Goal: Navigation & Orientation: Find specific page/section

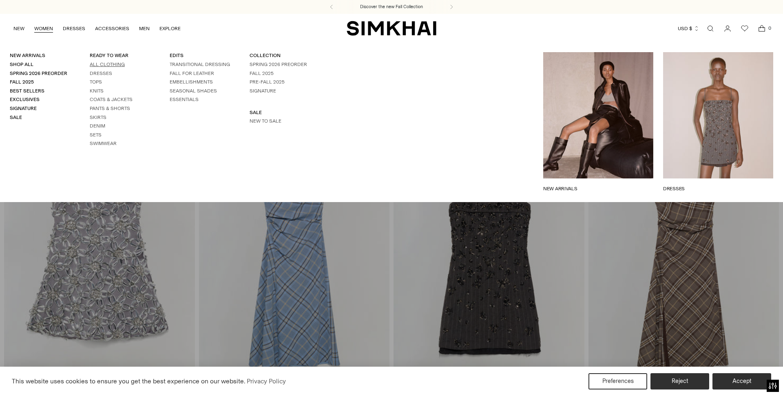
click at [104, 65] on link "All Clothing" at bounding box center [107, 65] width 35 height 6
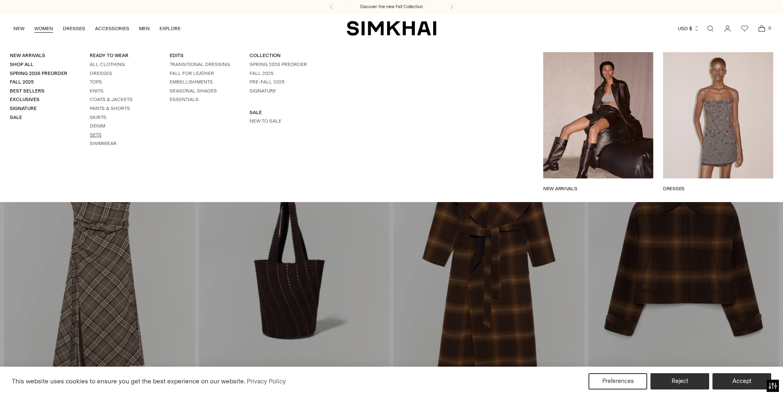
click at [98, 136] on link "Sets" at bounding box center [96, 135] width 12 height 6
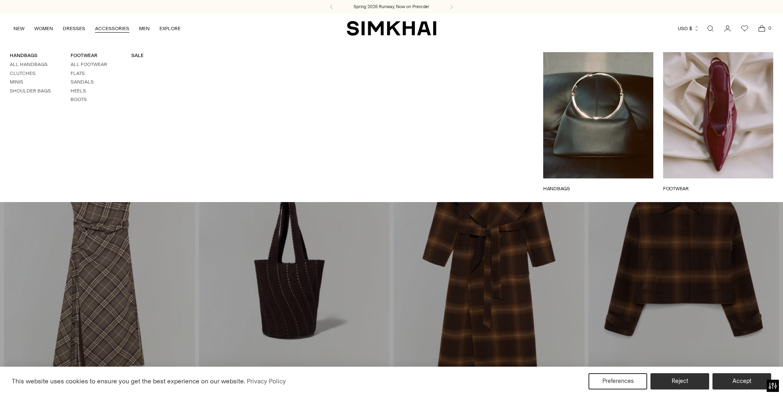
click at [707, 30] on link "Open search modal" at bounding box center [710, 28] width 16 height 16
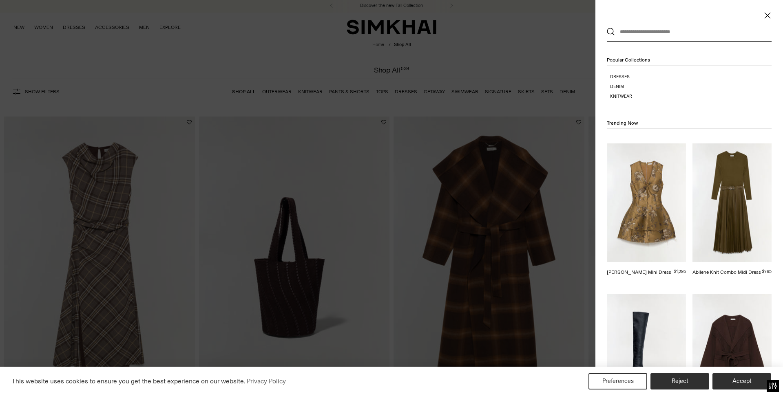
click at [766, 18] on icon "Close" at bounding box center [765, 17] width 6 height 6
click at [766, 17] on icon "Close" at bounding box center [767, 15] width 7 height 8
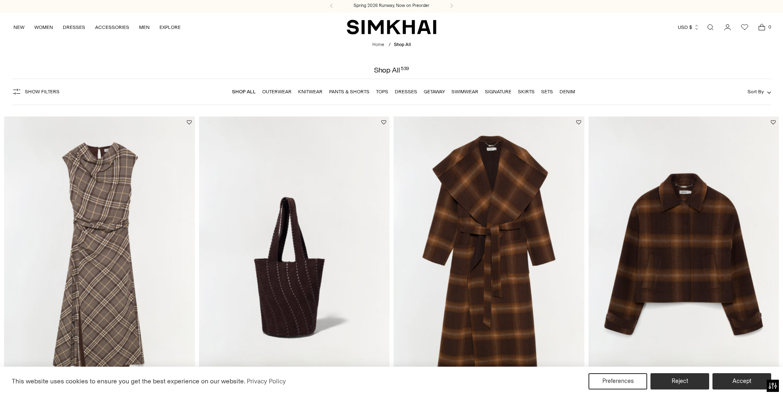
scroll to position [2, 0]
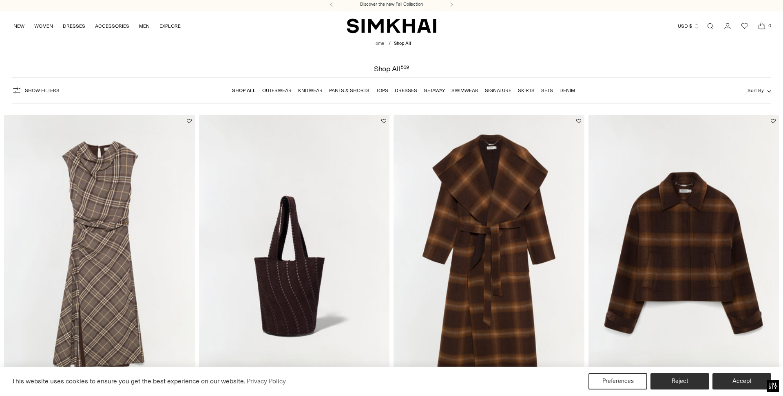
click at [363, 89] on link "Pants & Shorts" at bounding box center [349, 91] width 40 height 6
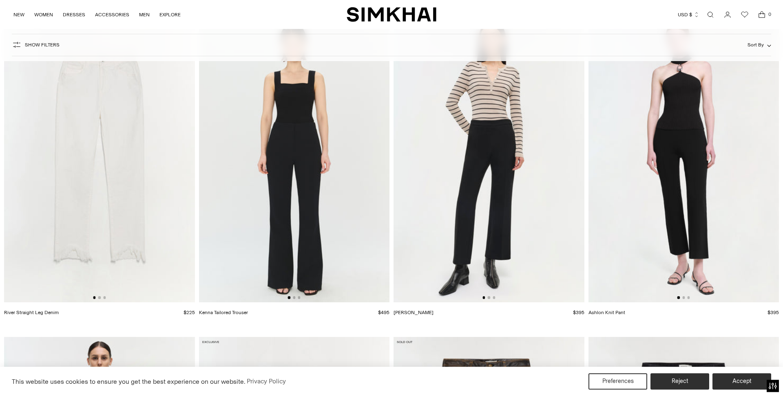
scroll to position [3691, 0]
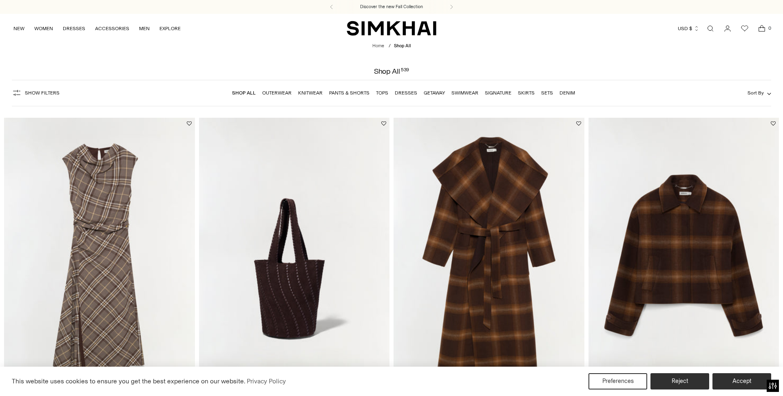
scroll to position [2, 0]
